Goal: Information Seeking & Learning: Learn about a topic

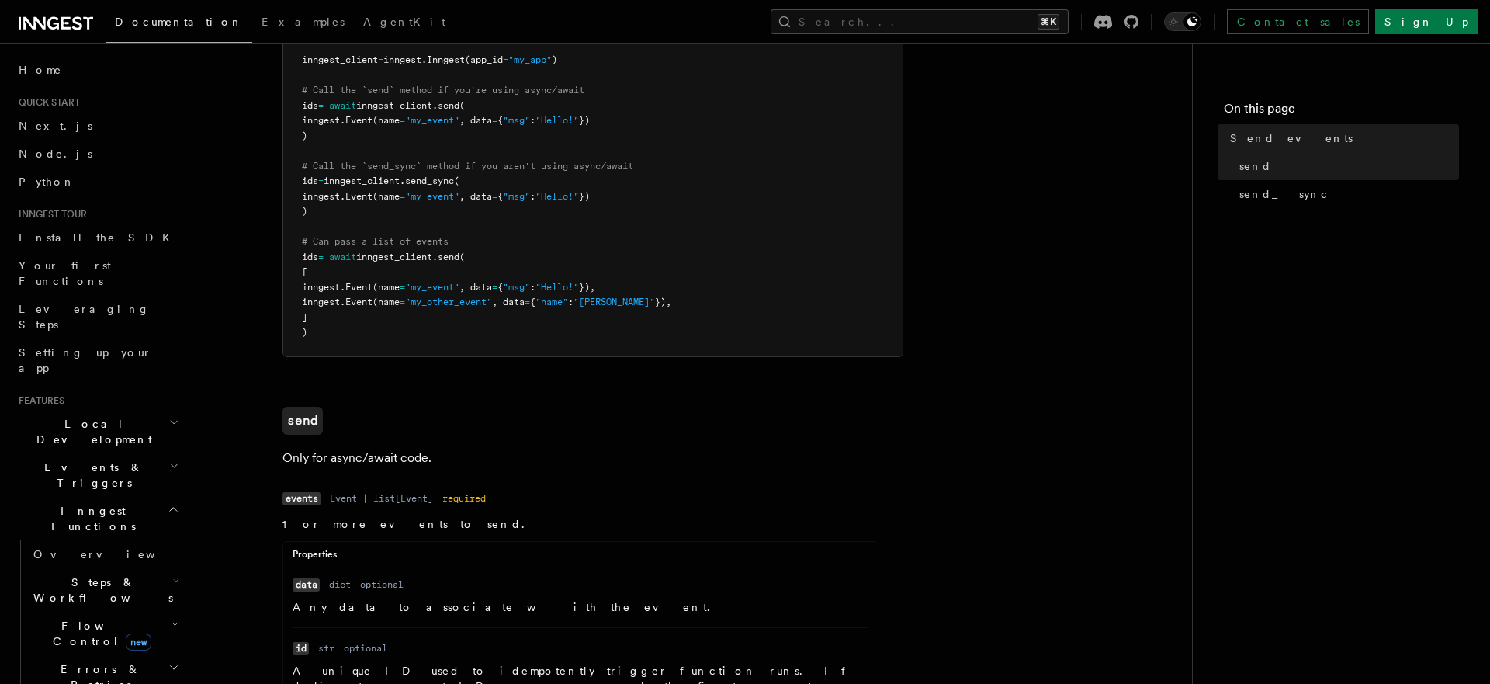
scroll to position [284, 0]
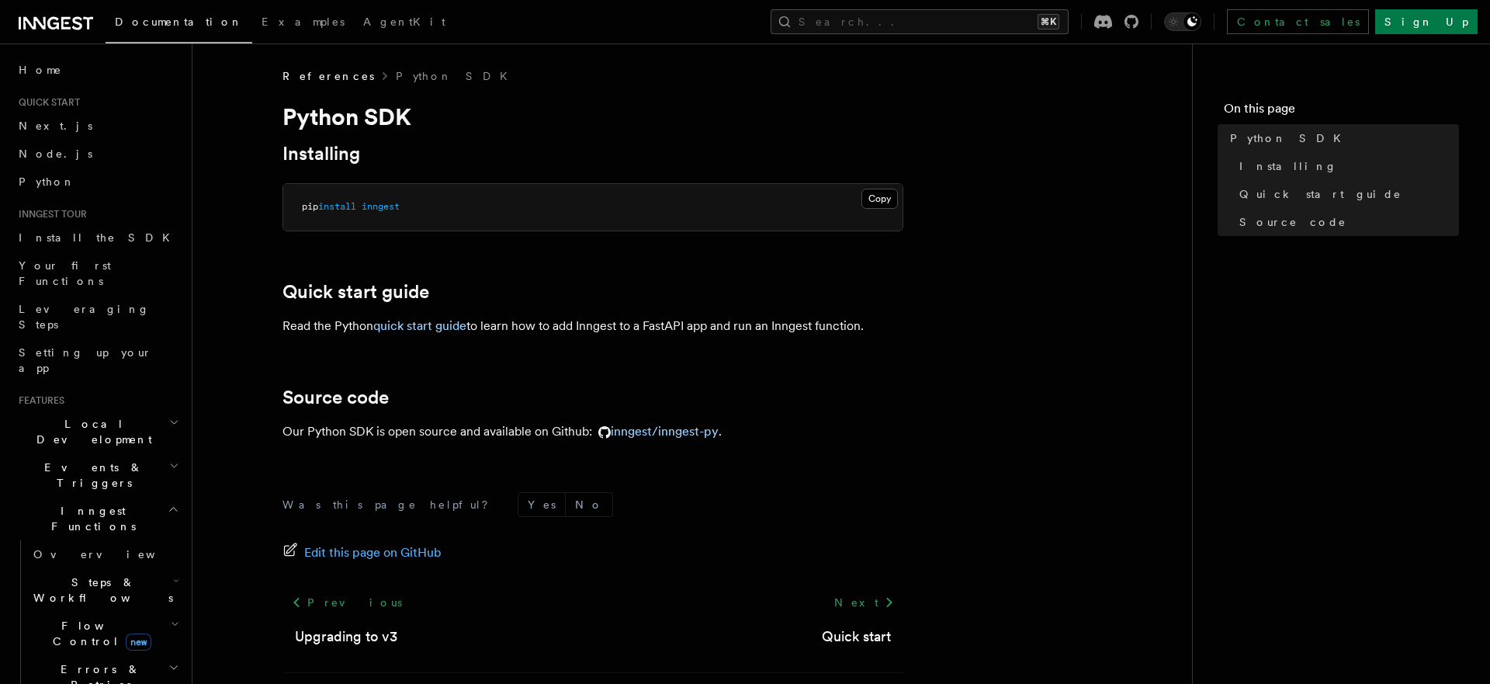
scroll to position [67, 0]
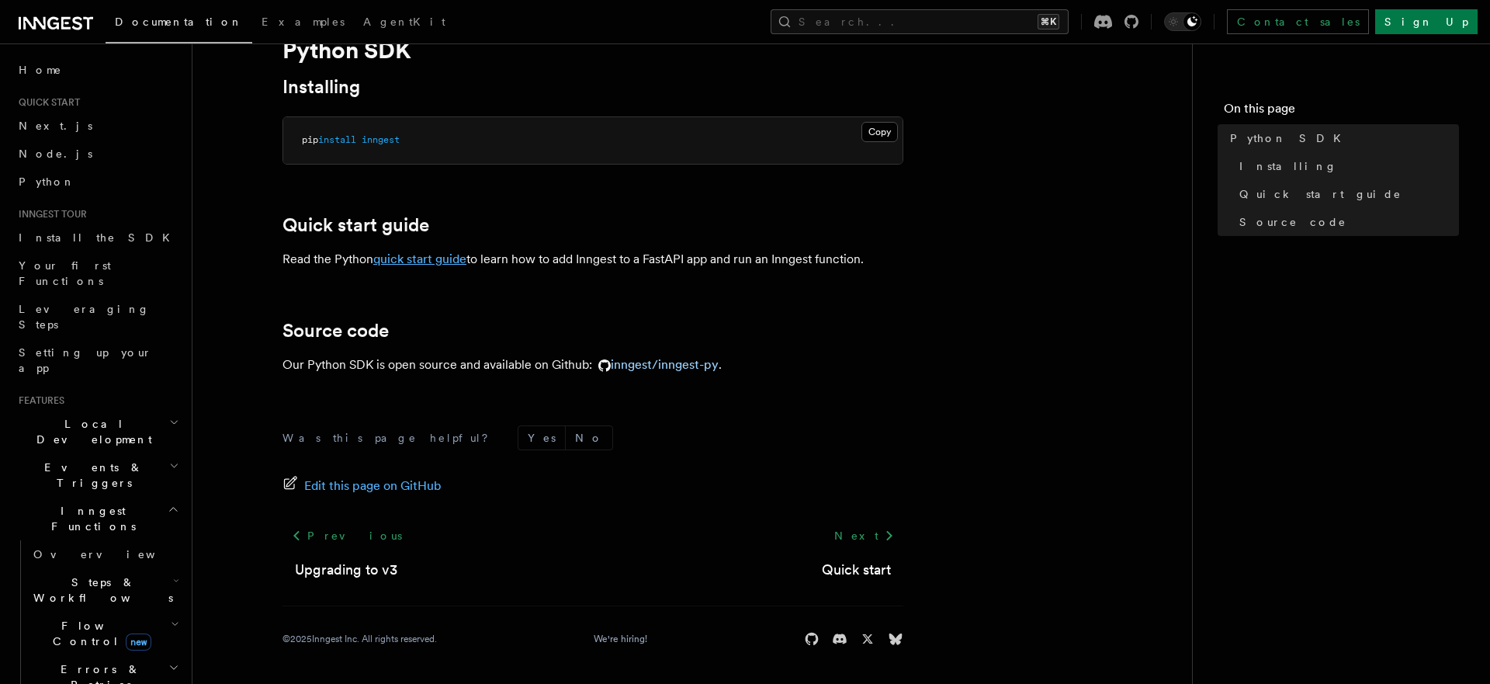
click at [459, 259] on link "quick start guide" at bounding box center [419, 258] width 93 height 15
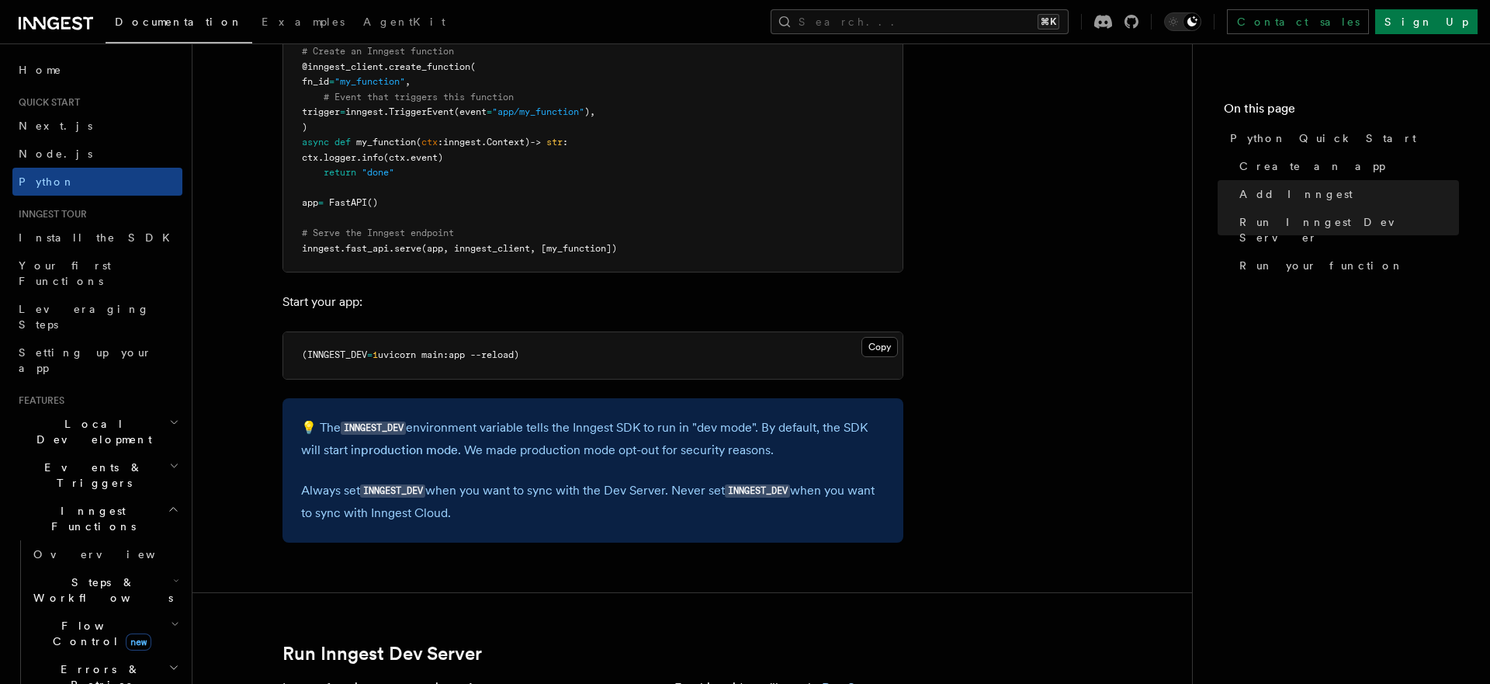
scroll to position [1329, 0]
click at [413, 349] on span "uvicorn main:app --reload)" at bounding box center [448, 353] width 141 height 11
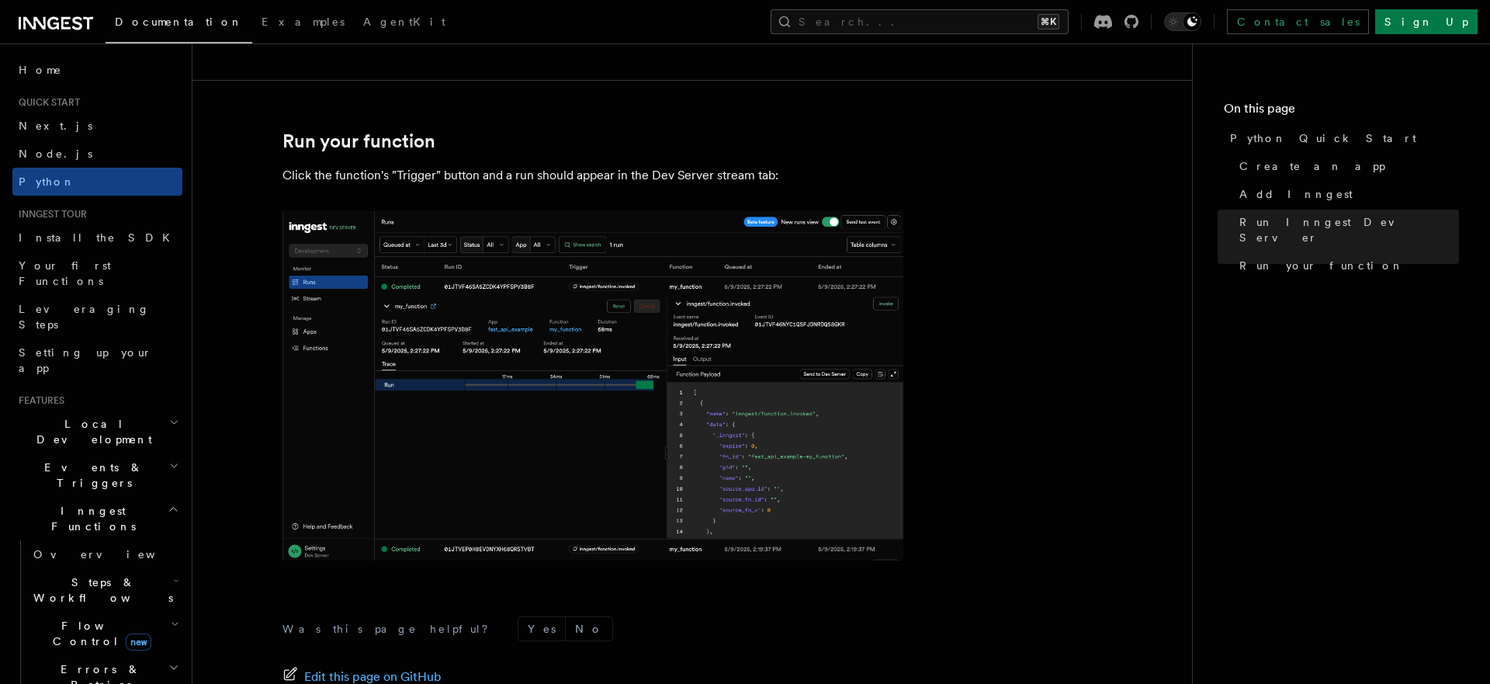
scroll to position [3240, 0]
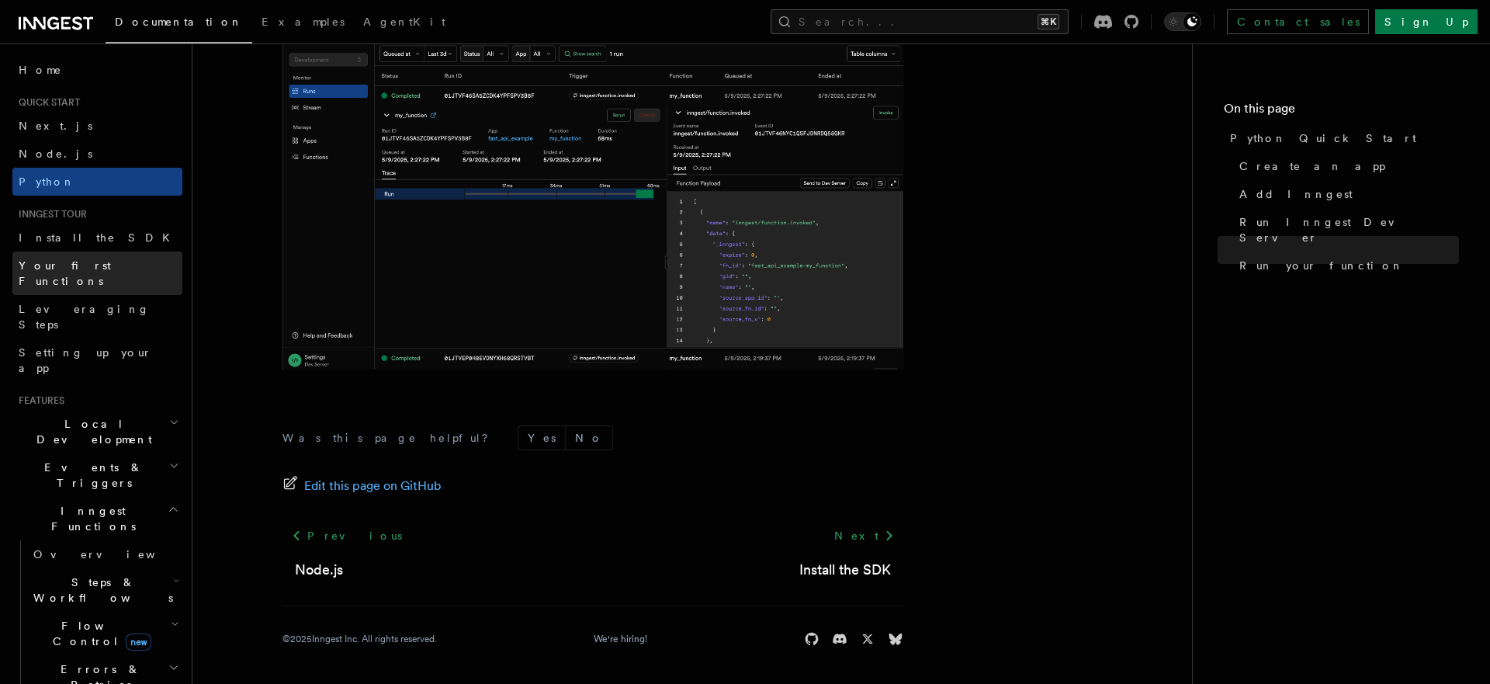
click at [115, 264] on link "Your first Functions" at bounding box center [97, 272] width 170 height 43
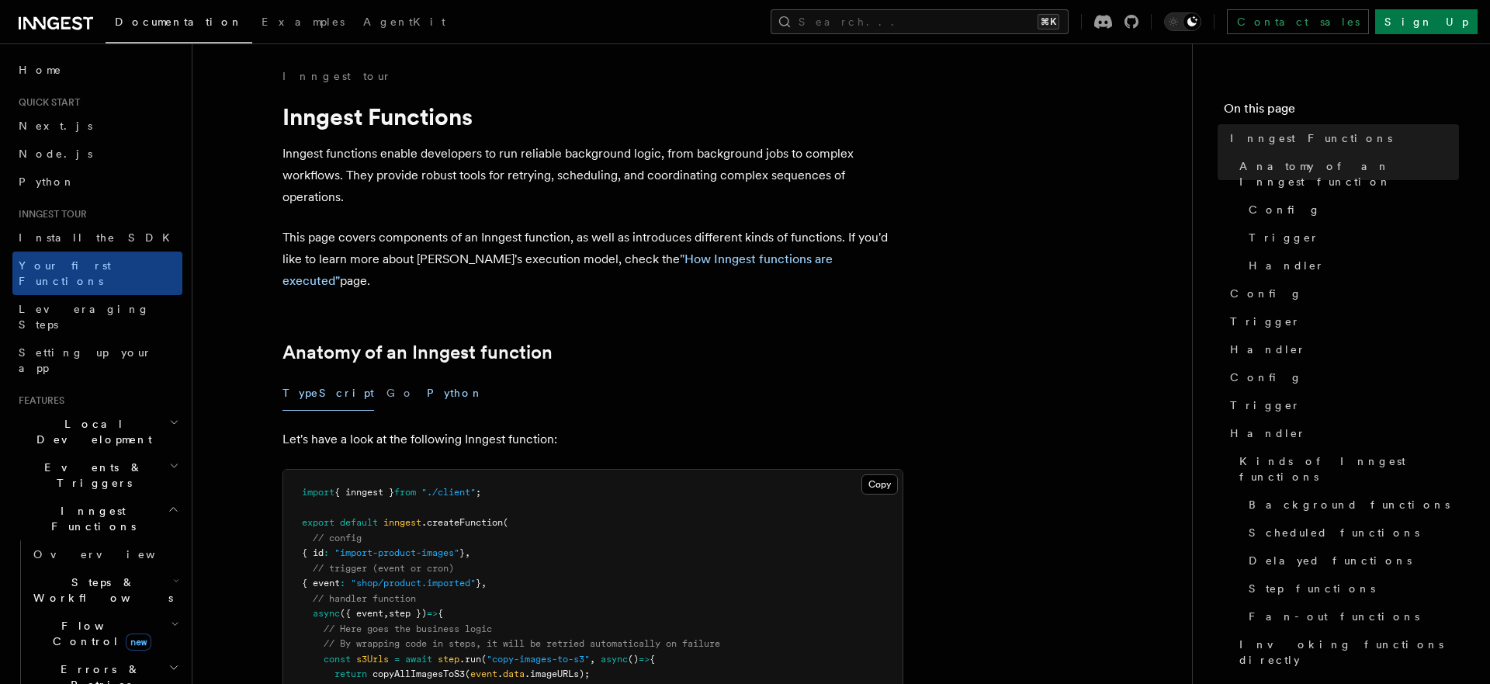
click at [427, 376] on button "Python" at bounding box center [455, 393] width 57 height 35
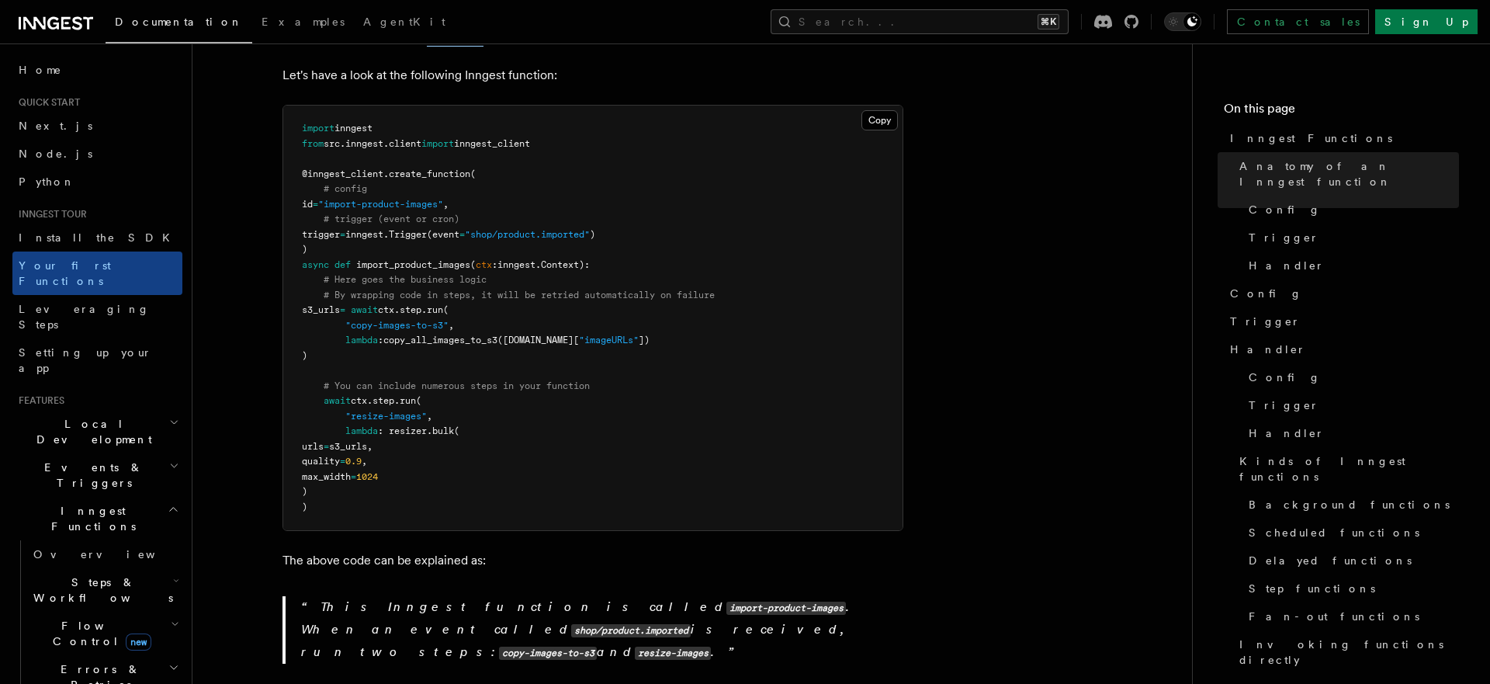
scroll to position [366, 0]
click at [89, 303] on span "Leveraging Steps" at bounding box center [84, 317] width 131 height 28
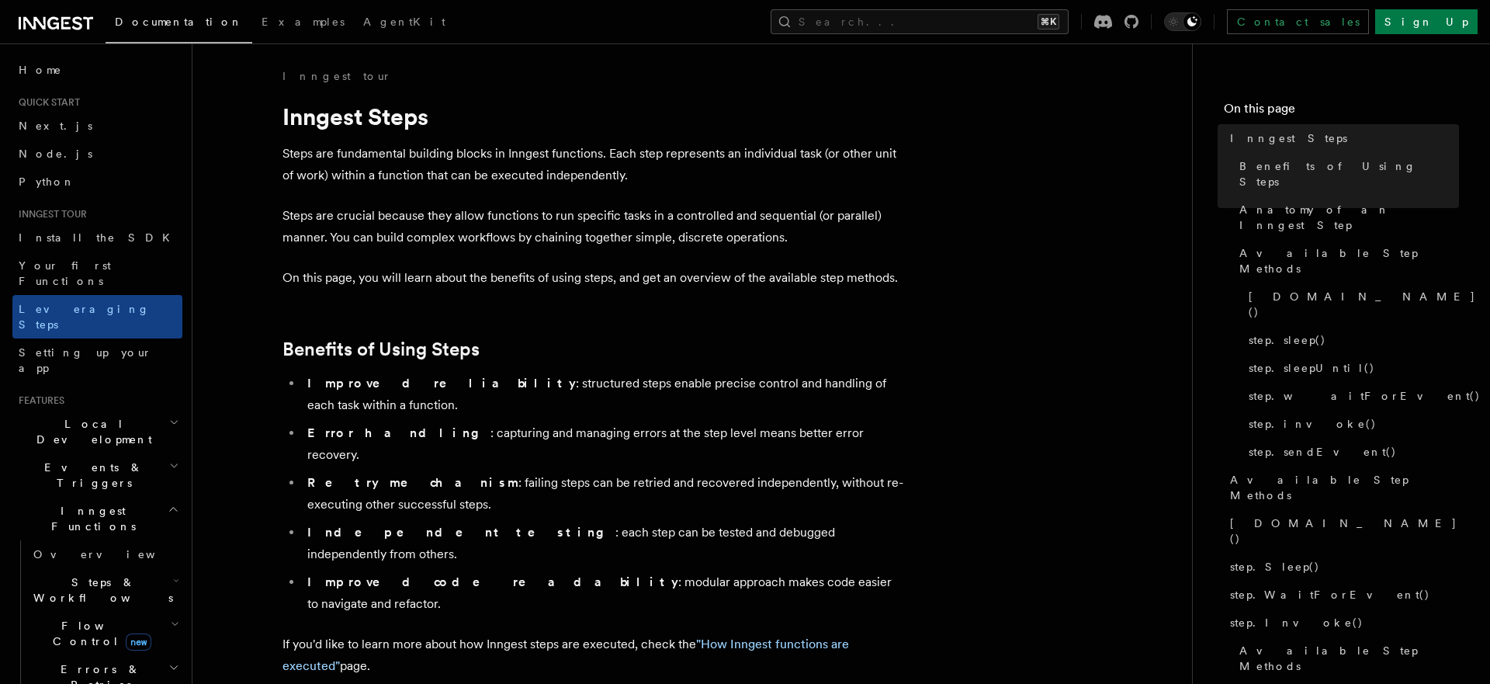
click at [436, 282] on p "On this page, you will learn about the benefits of using steps, and get an over…" at bounding box center [592, 278] width 621 height 22
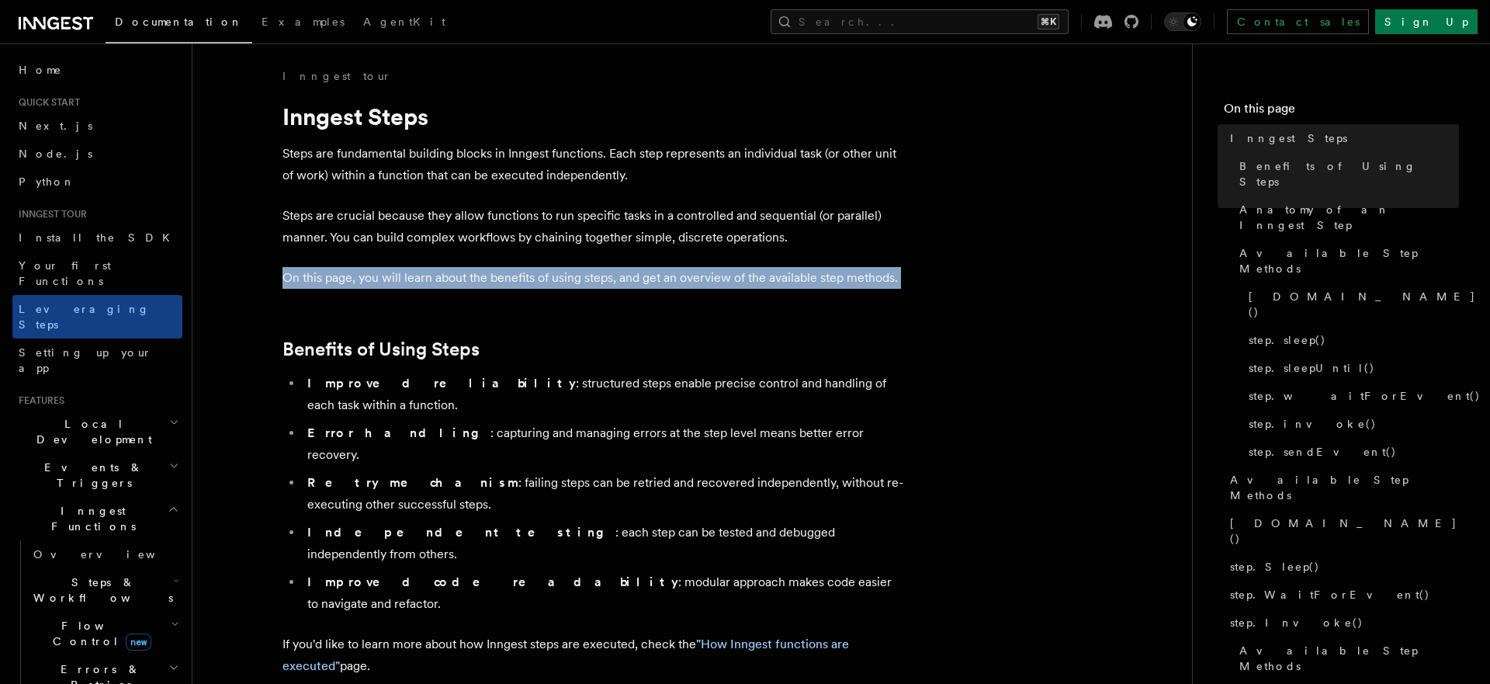
click at [436, 282] on p "On this page, you will learn about the benefits of using steps, and get an over…" at bounding box center [592, 278] width 621 height 22
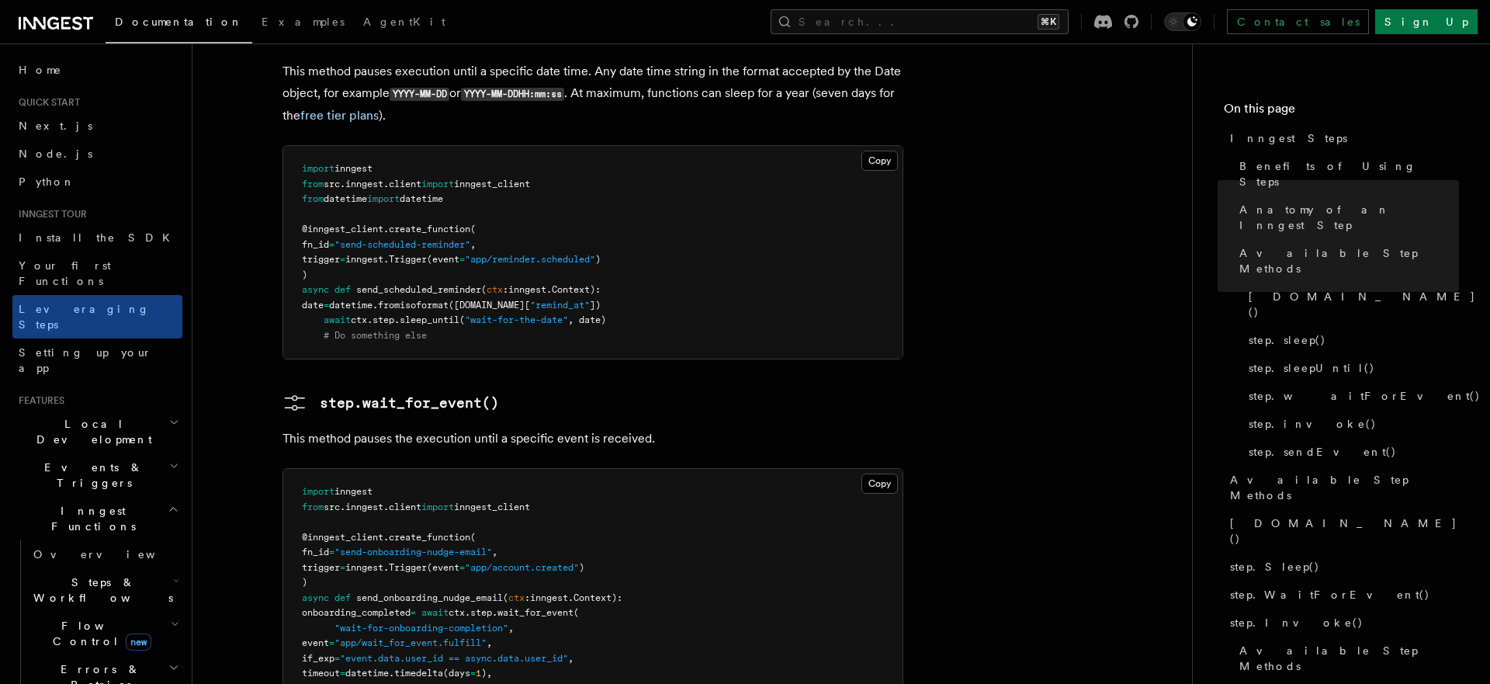
scroll to position [2289, 0]
click at [484, 427] on p "This method pauses the execution until a specific event is received." at bounding box center [592, 438] width 621 height 22
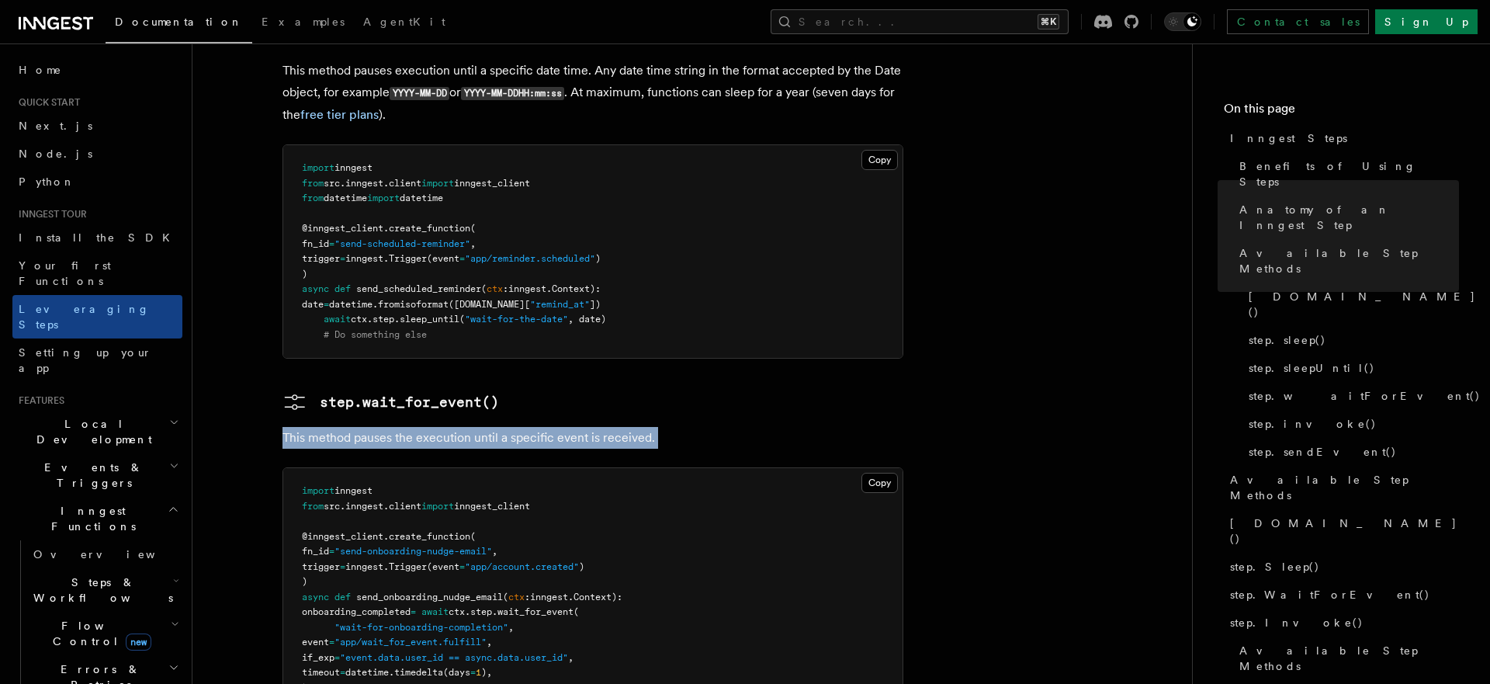
click at [484, 427] on p "This method pauses the execution until a specific event is received." at bounding box center [592, 438] width 621 height 22
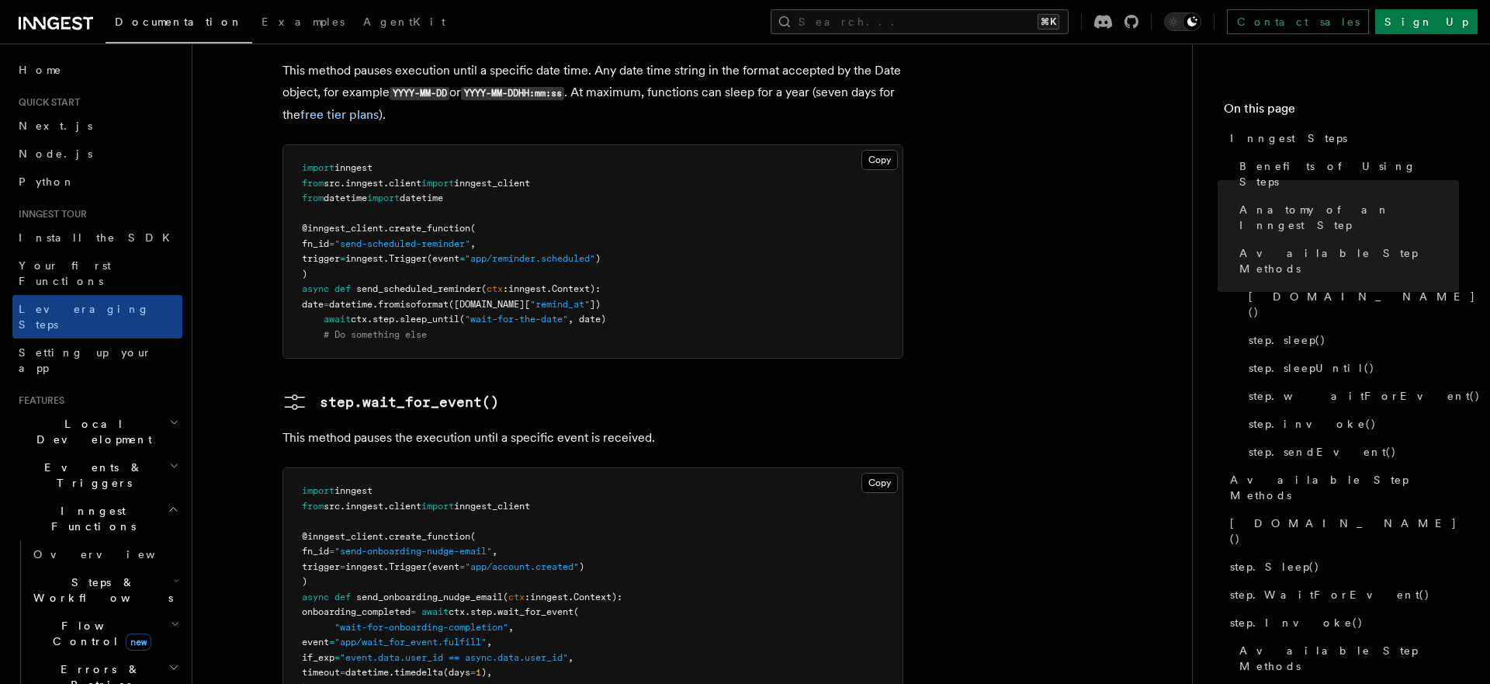
click at [534, 390] on h3 "step.wait_for_event()" at bounding box center [592, 402] width 621 height 25
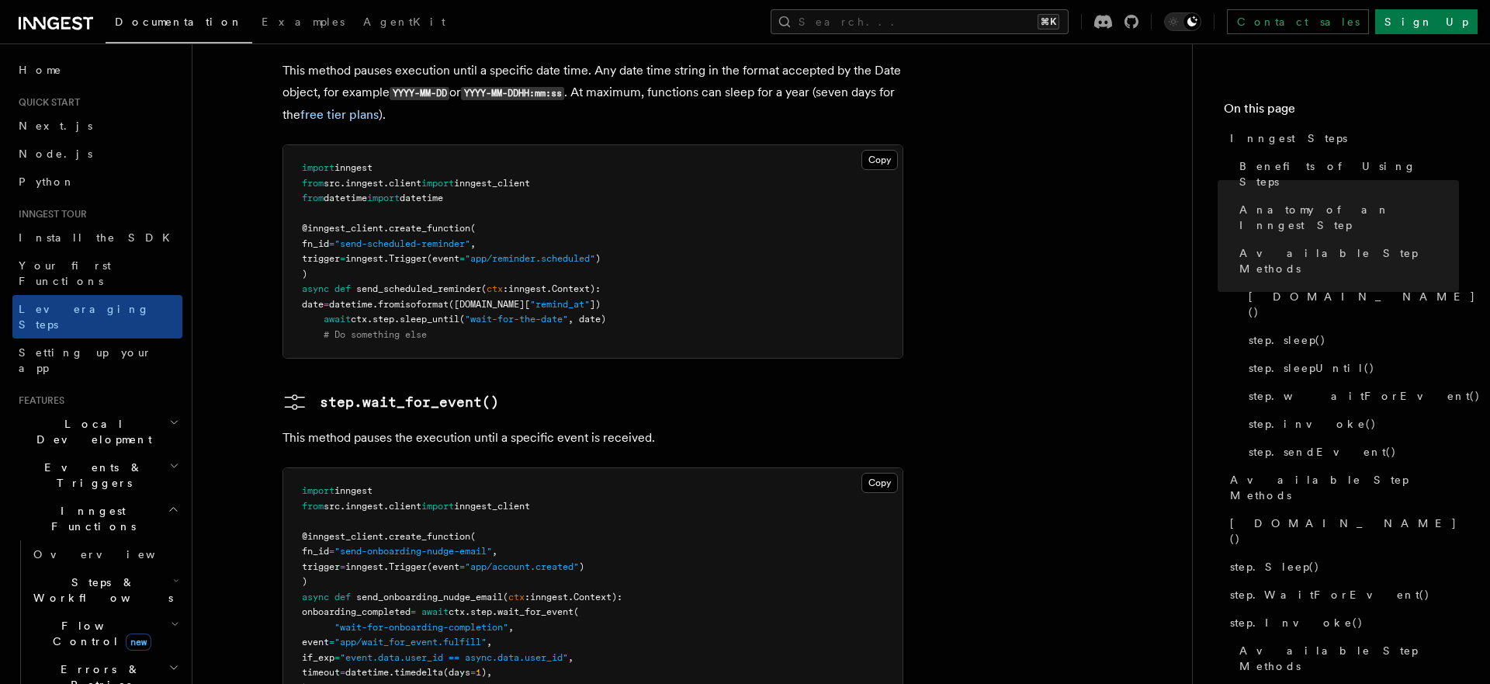
click at [534, 390] on h3 "step.wait_for_event()" at bounding box center [592, 402] width 621 height 25
click at [527, 427] on p "This method pauses the execution until a specific event is received." at bounding box center [592, 438] width 621 height 22
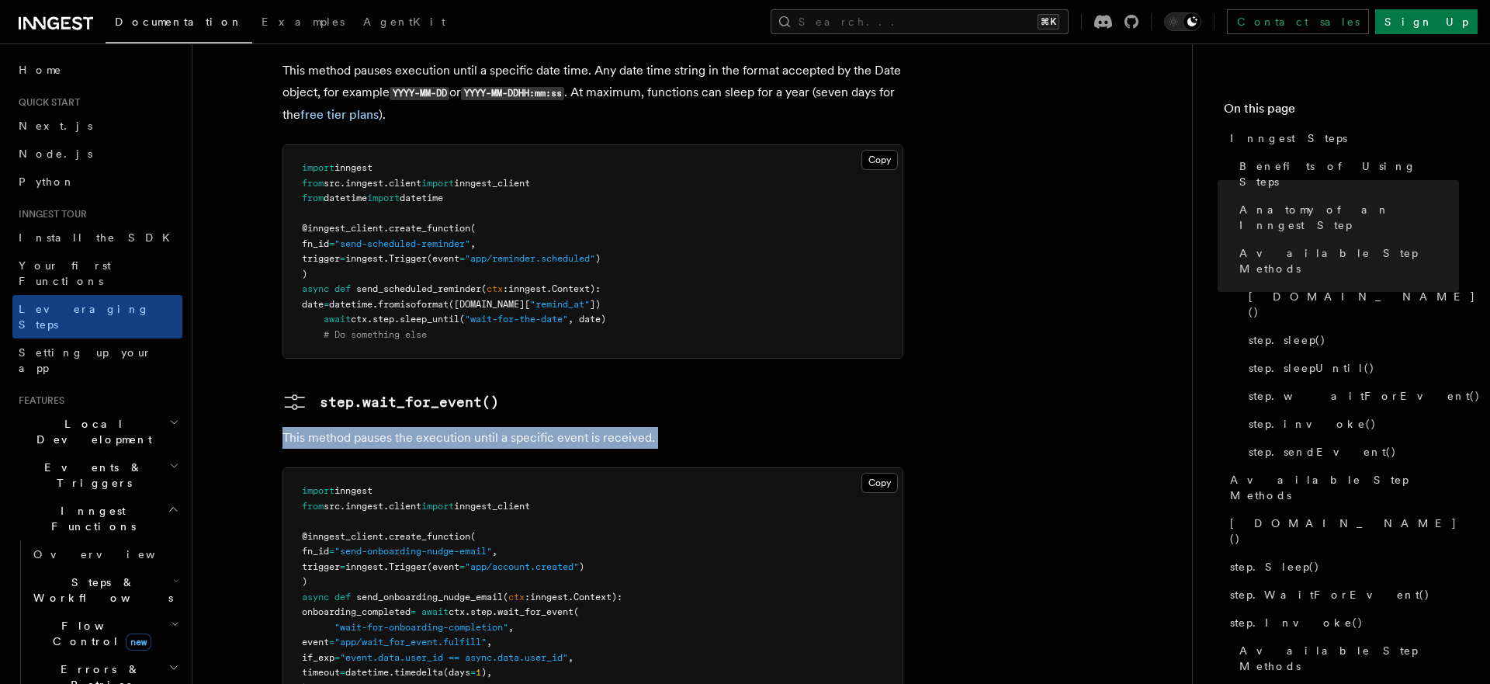
click at [527, 427] on p "This method pauses the execution until a specific event is received." at bounding box center [592, 438] width 621 height 22
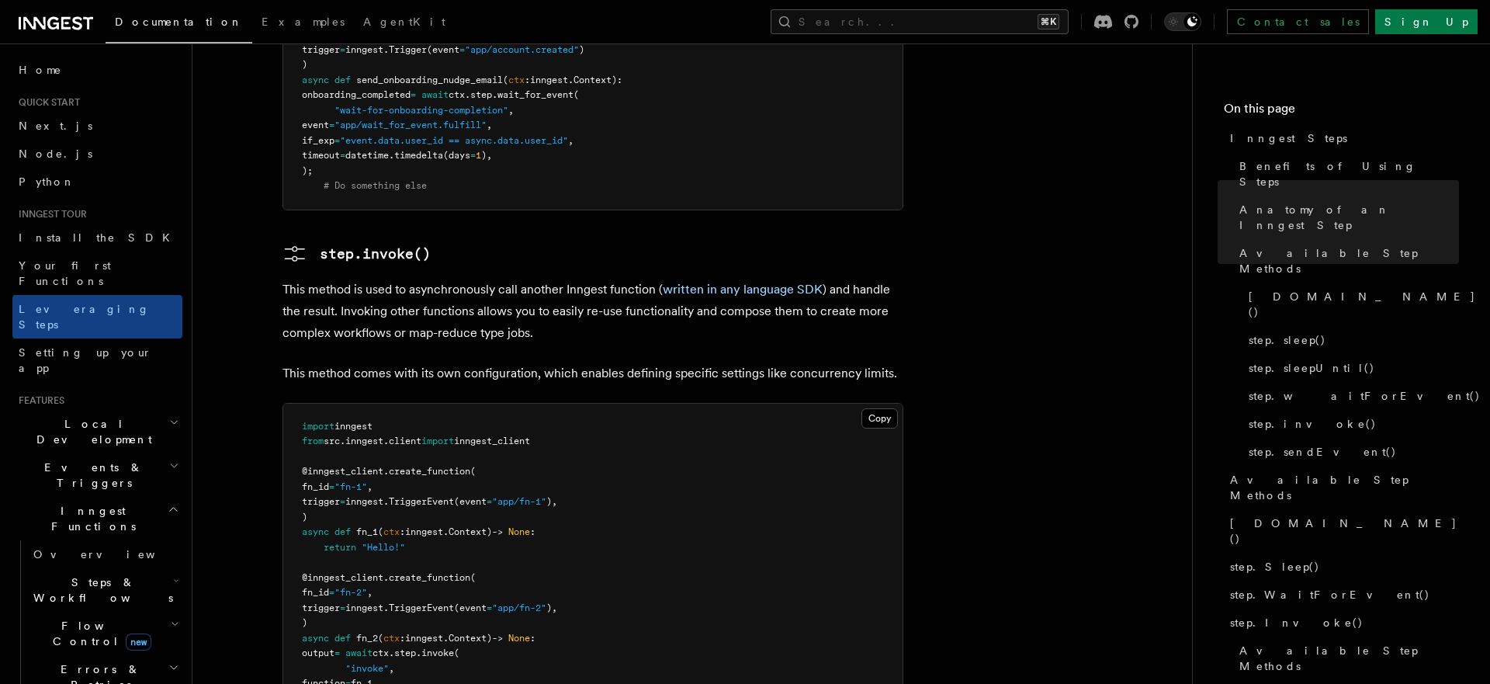
scroll to position [2814, 0]
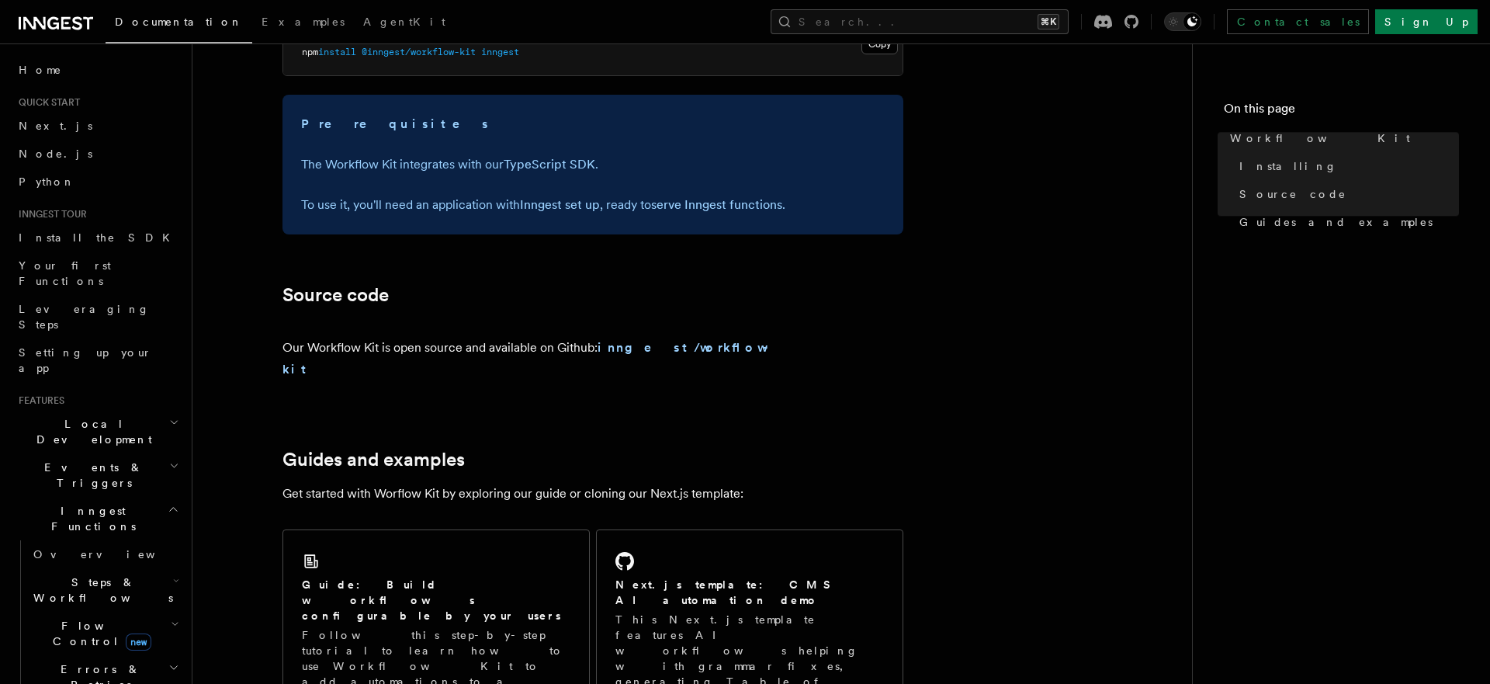
scroll to position [723, 0]
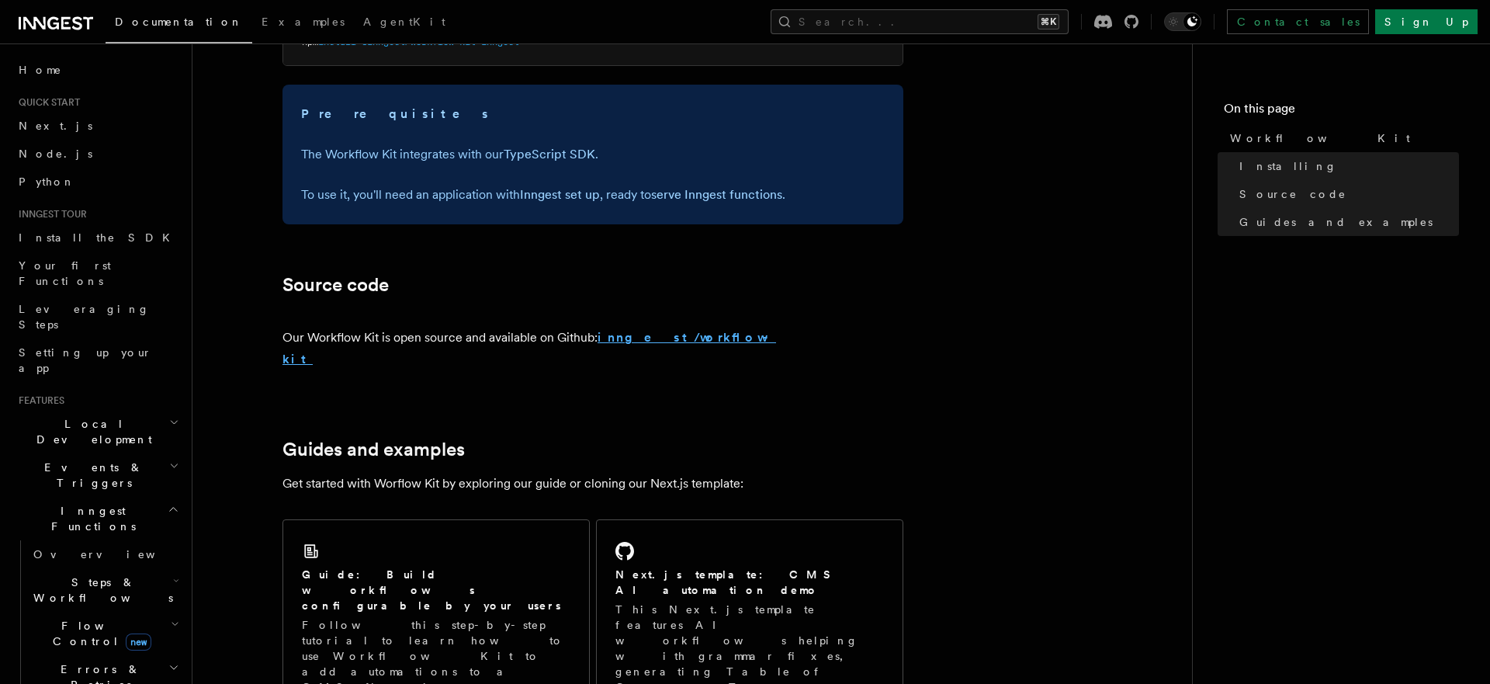
click at [660, 337] on strong "inngest/workflow-kit" at bounding box center [529, 348] width 494 height 36
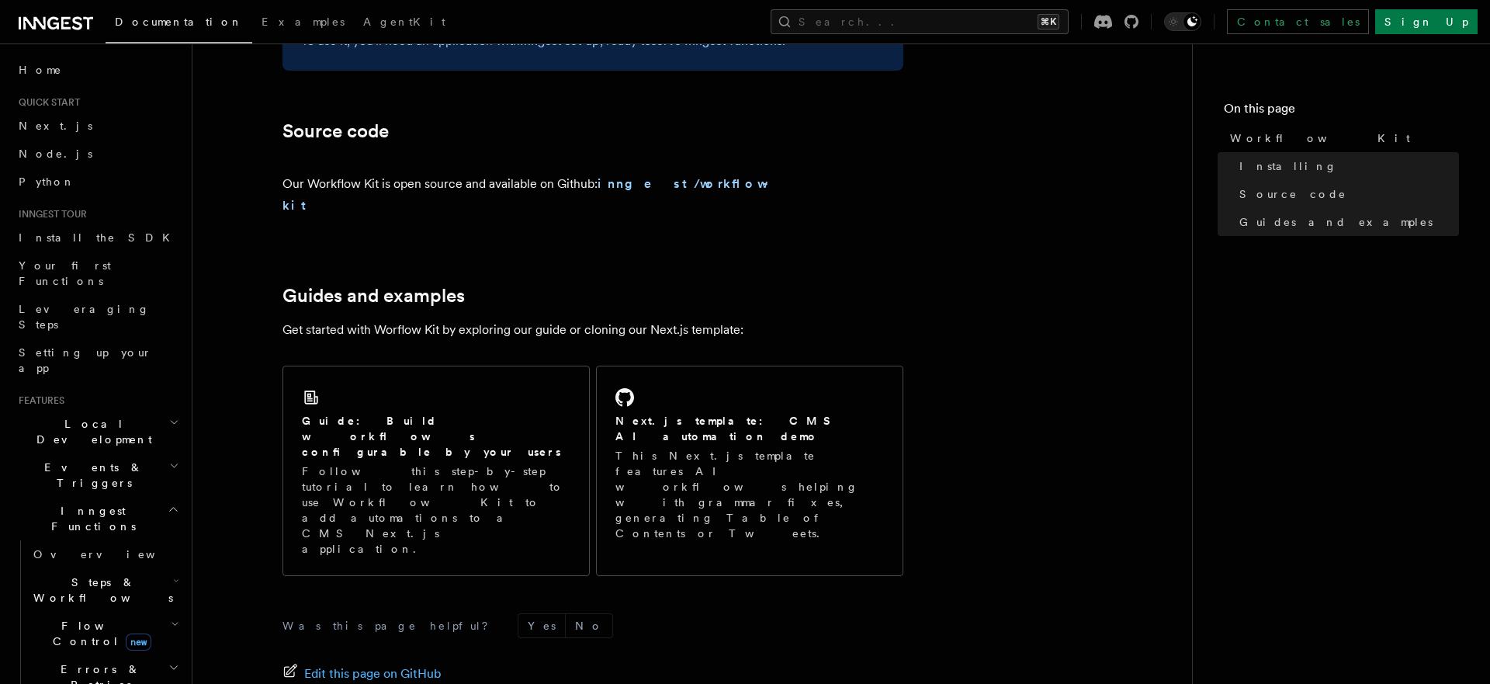
scroll to position [876, 0]
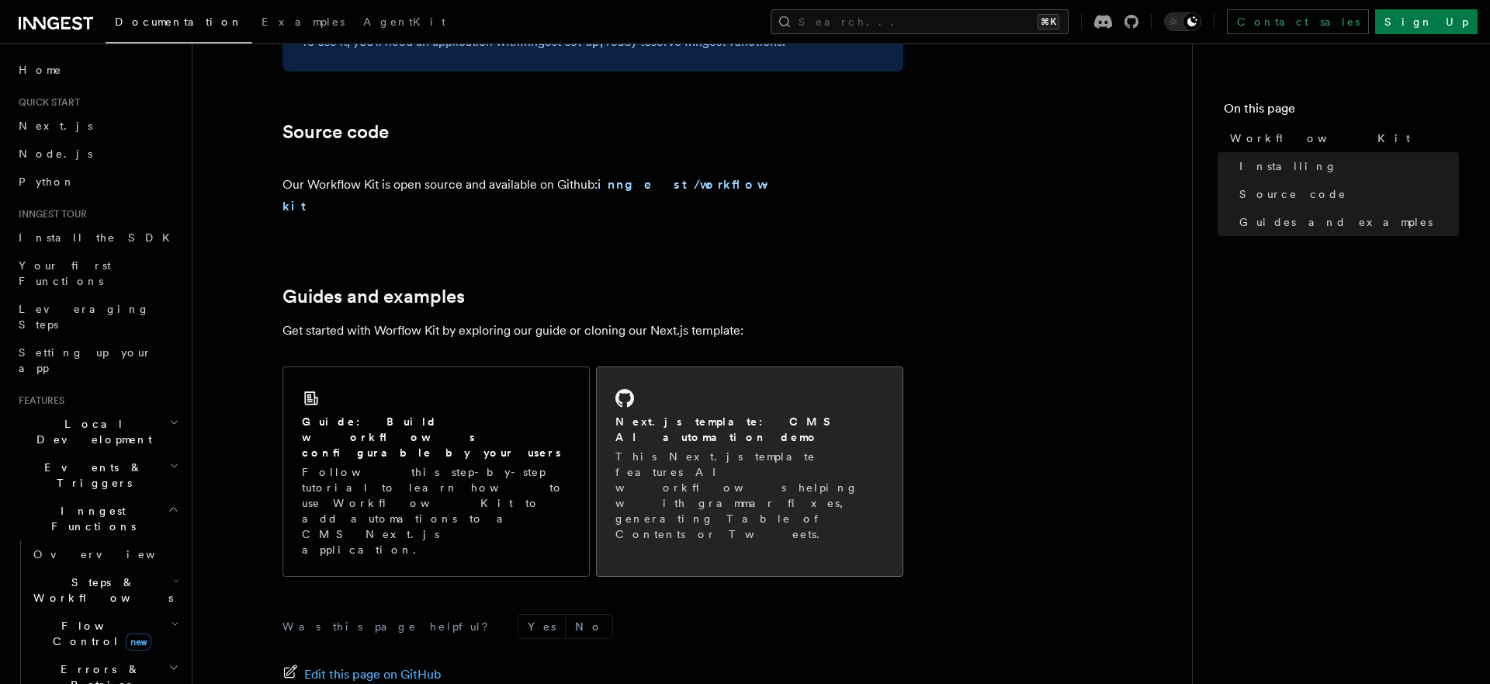
click at [634, 449] on p "This Next.js template features AI workflows helping with grammar fixes, generat…" at bounding box center [749, 495] width 268 height 93
